Goal: Information Seeking & Learning: Compare options

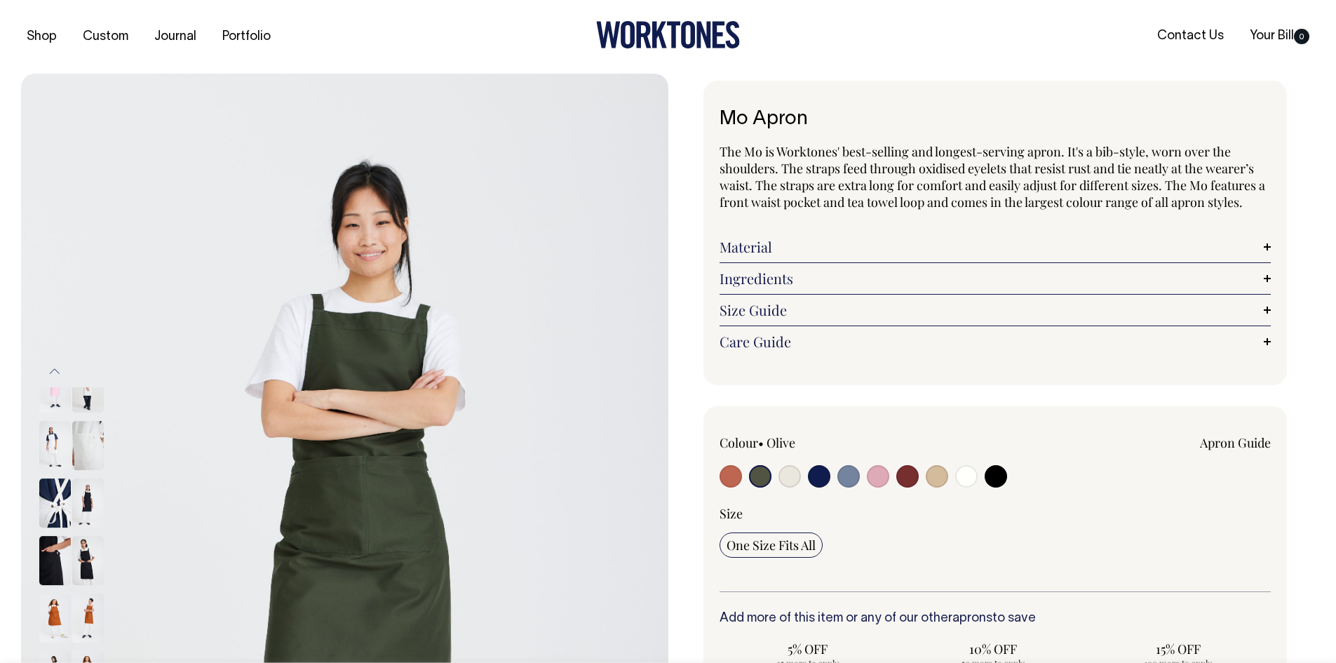
select select "Olive"
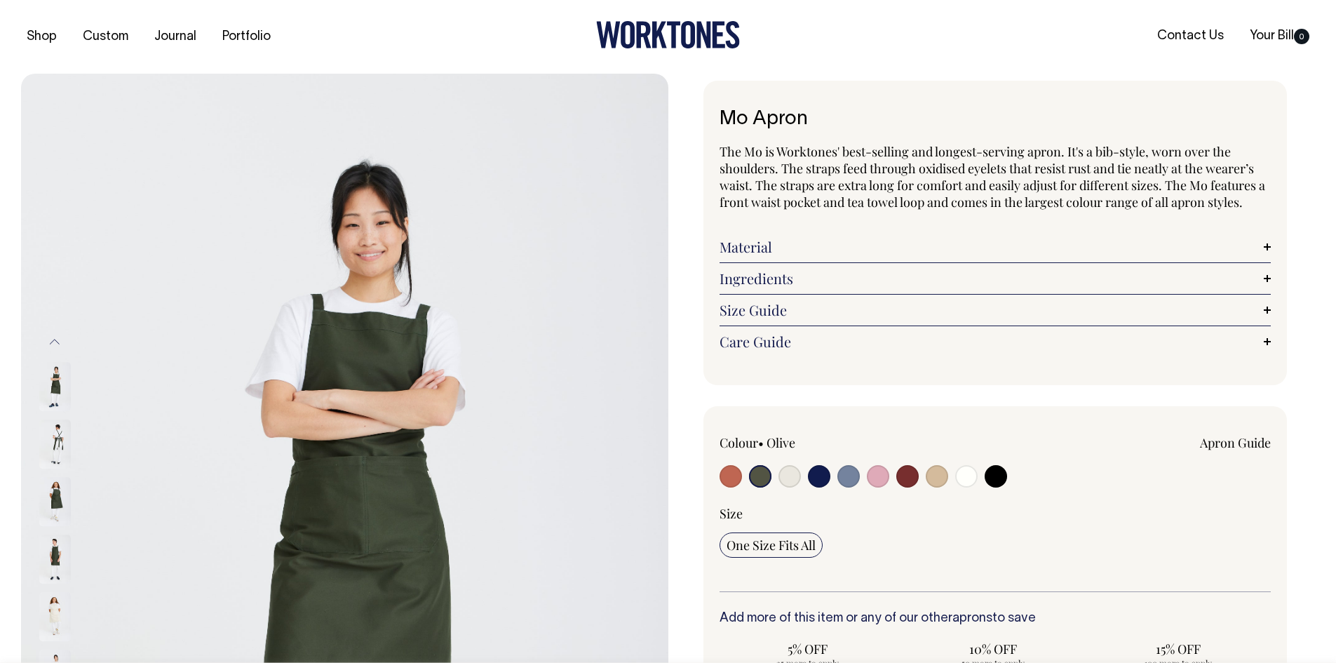
click at [816, 476] on input "radio" at bounding box center [819, 476] width 22 height 22
radio input "true"
select select "Dark Navy"
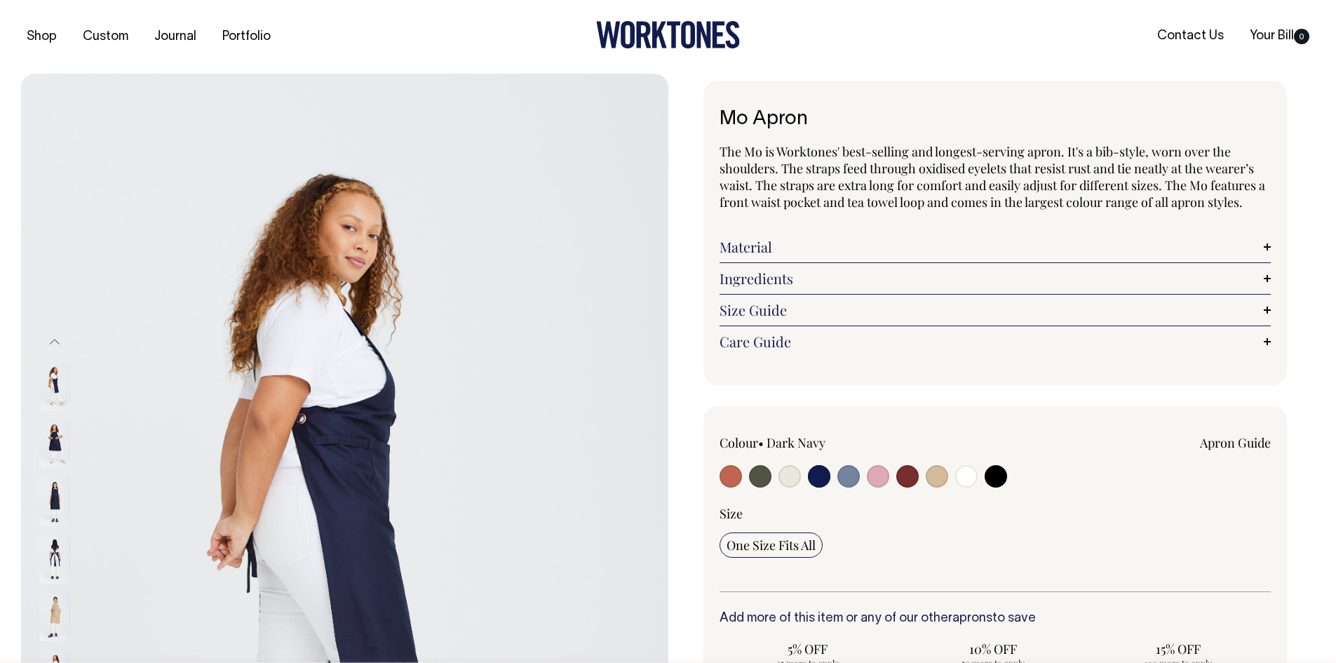
click at [1003, 480] on input "radio" at bounding box center [996, 476] width 22 height 22
radio input "true"
select select "Black"
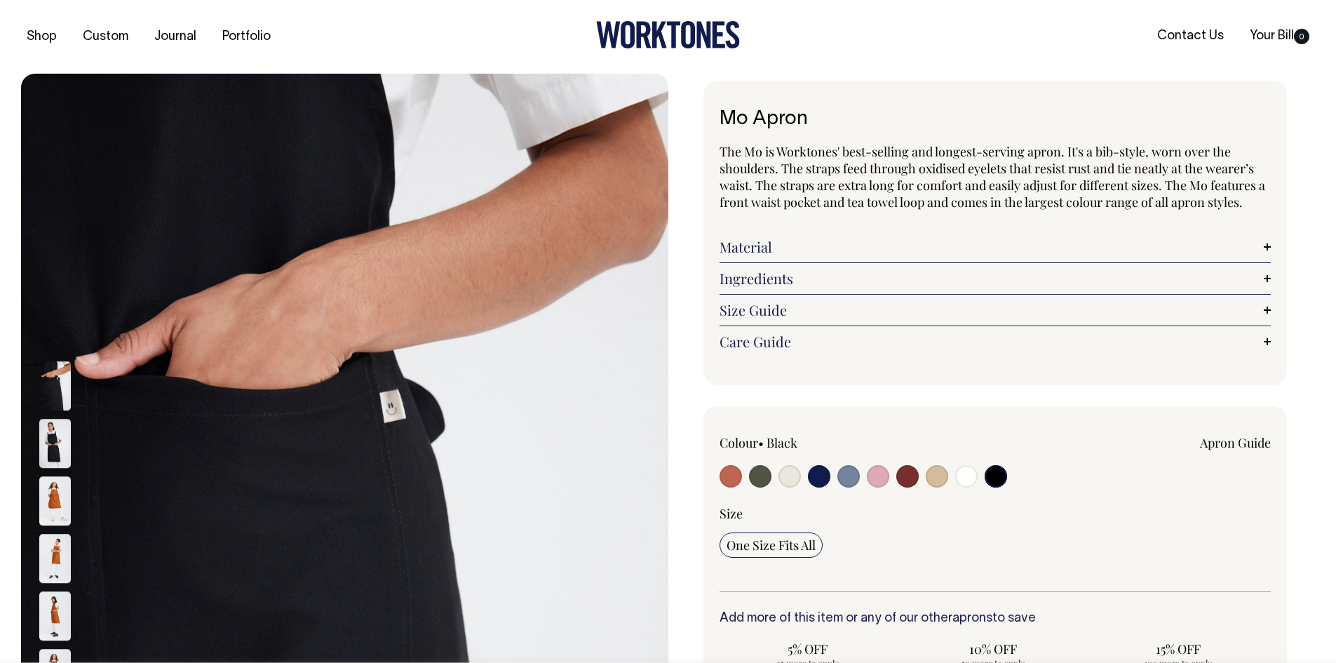
click at [963, 484] on input "radio" at bounding box center [966, 476] width 22 height 22
radio input "true"
select select "Off-White"
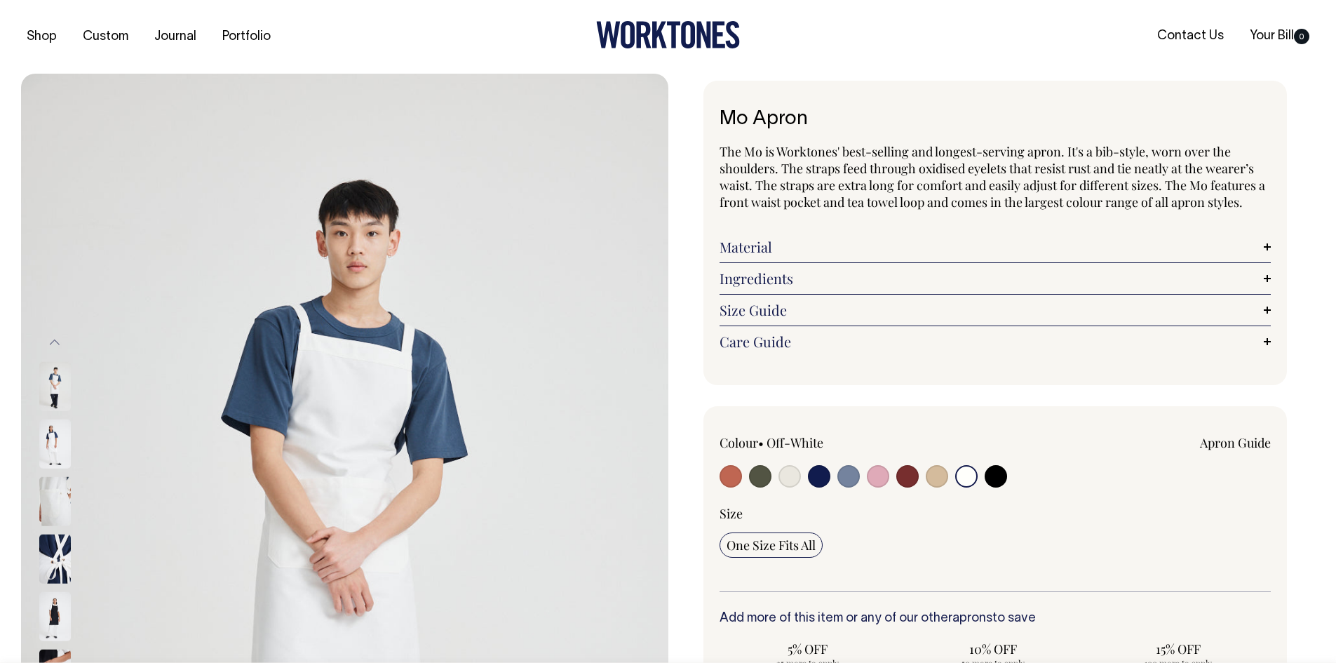
click at [943, 482] on input "radio" at bounding box center [937, 476] width 22 height 22
radio input "true"
select select "Khaki"
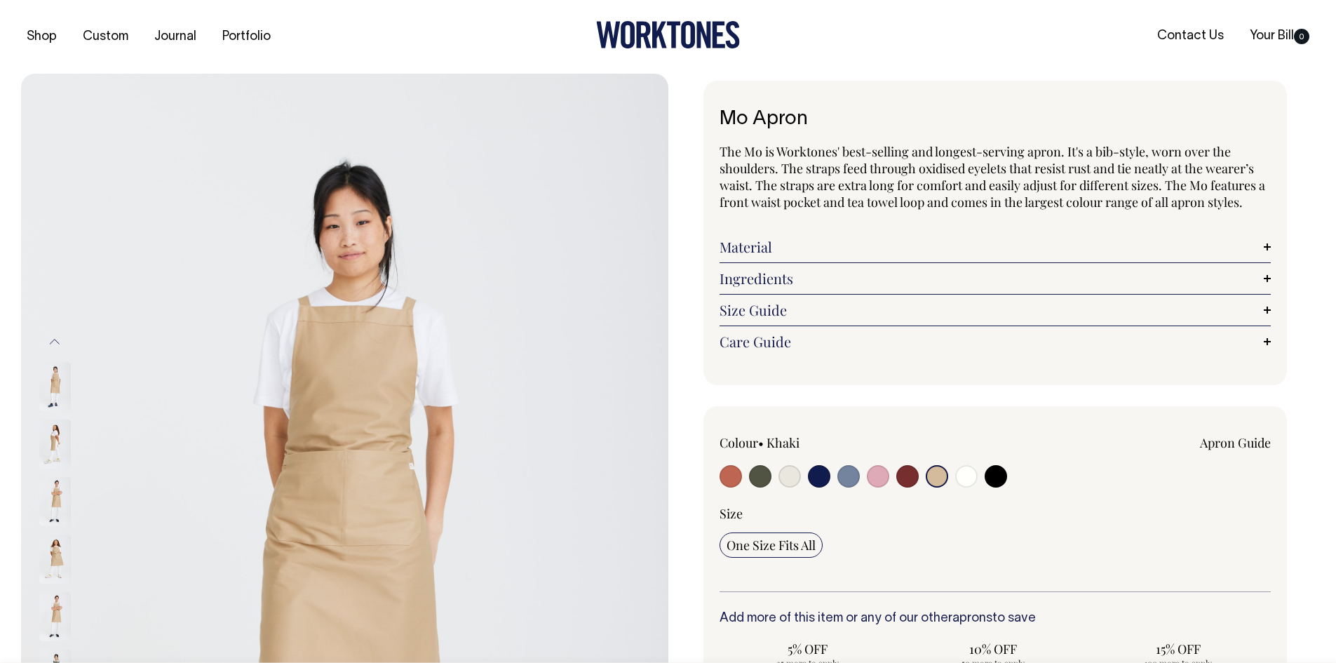
click at [908, 478] on input "radio" at bounding box center [907, 476] width 22 height 22
radio input "true"
select select "Burgundy"
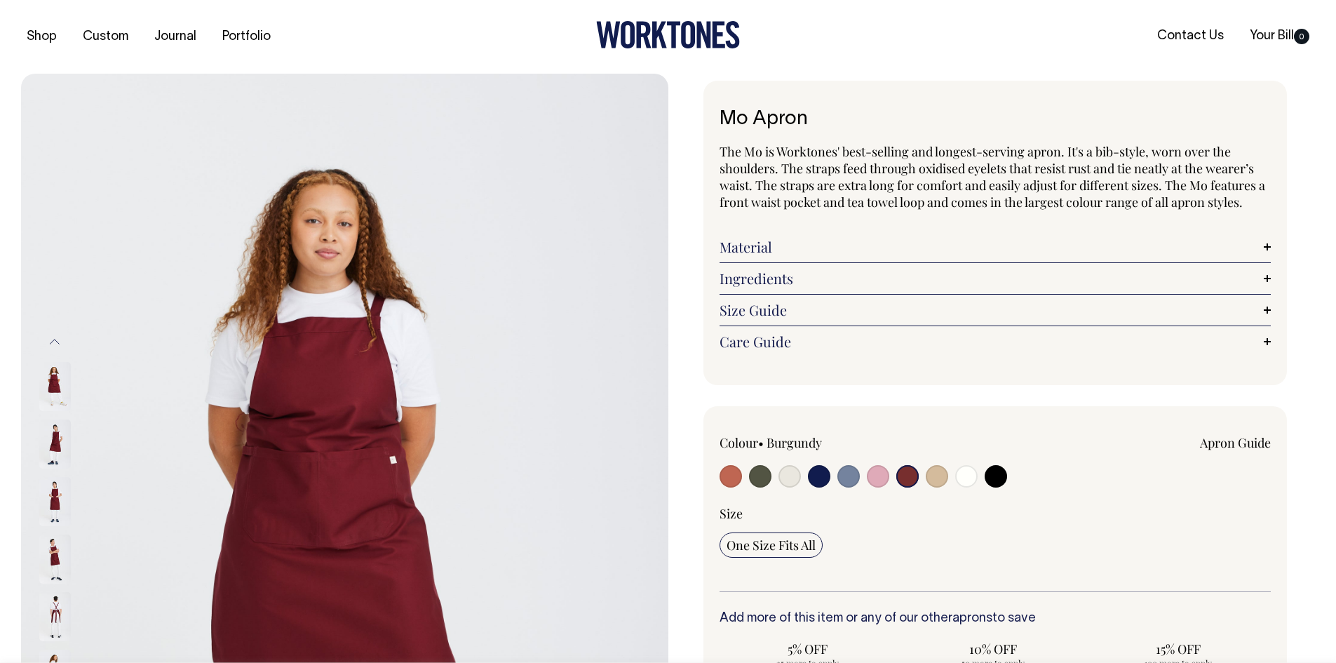
click at [926, 476] on input "radio" at bounding box center [937, 476] width 22 height 22
radio input "true"
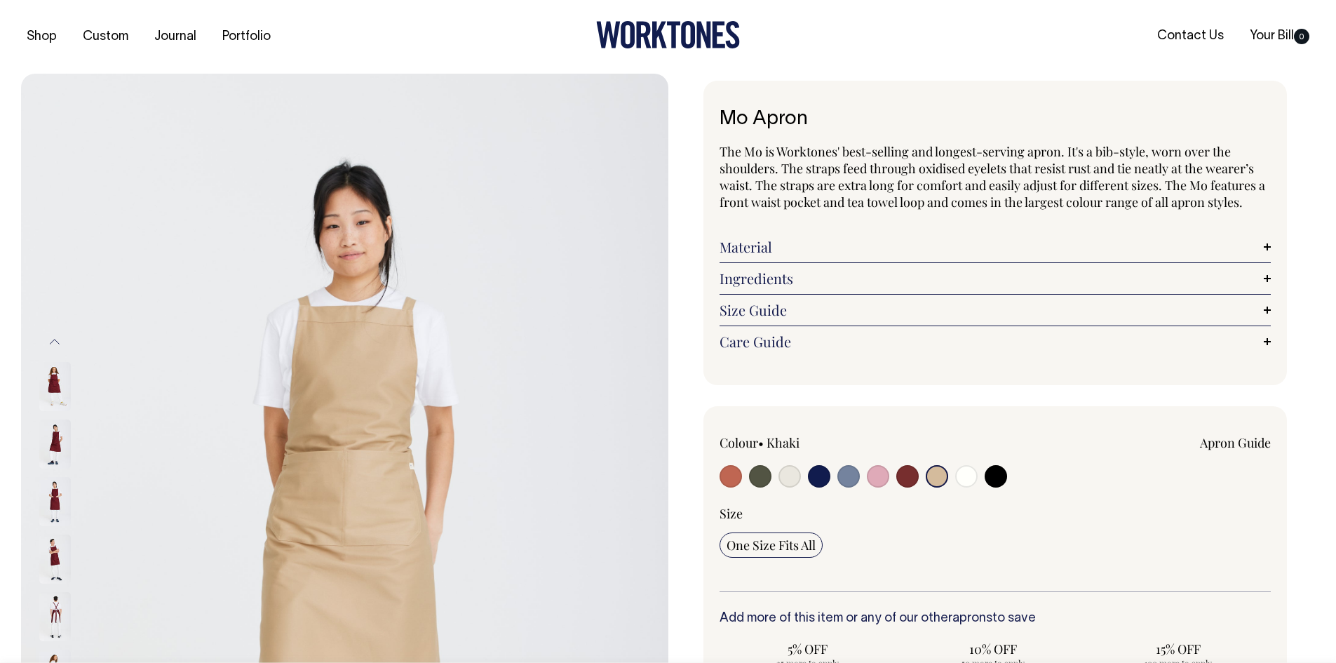
radio input "true"
select select "Khaki"
